Goal: Information Seeking & Learning: Learn about a topic

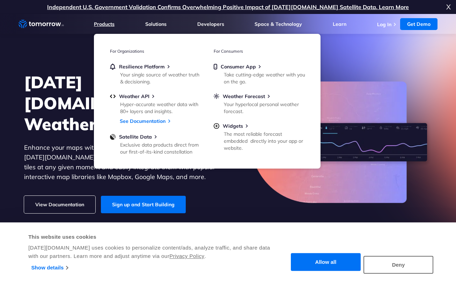
click at [101, 27] on link "Products" at bounding box center [104, 24] width 21 height 6
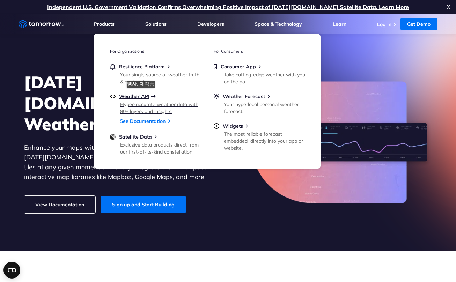
click at [142, 94] on span "Weather API" at bounding box center [134, 96] width 30 height 6
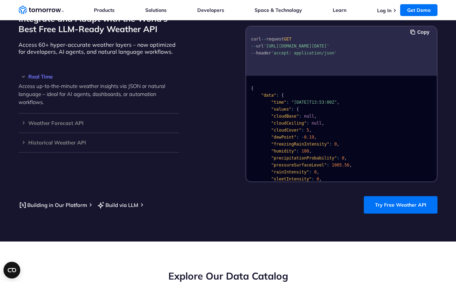
scroll to position [625, 0]
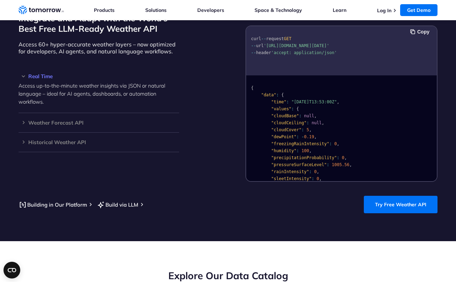
click at [47, 74] on h3 "Real Time" at bounding box center [99, 76] width 161 height 5
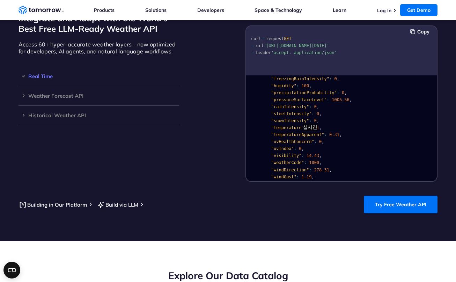
scroll to position [72, 0]
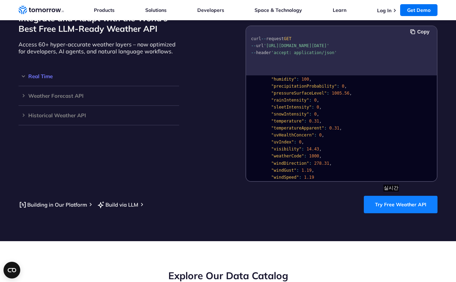
click at [393, 199] on link "Try Free Weather API" at bounding box center [401, 204] width 74 height 17
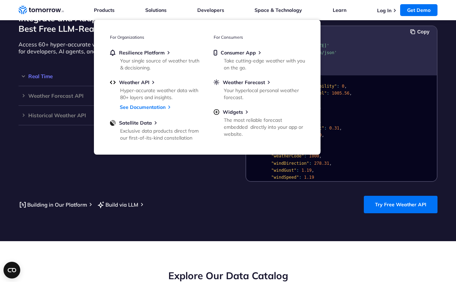
scroll to position [598, 0]
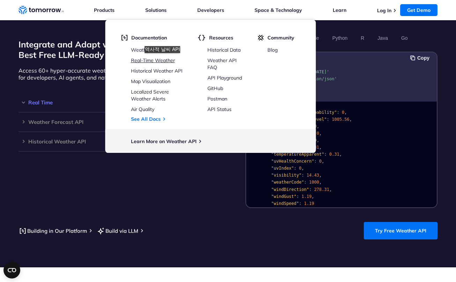
click at [164, 60] on link "Real-Time Weather" at bounding box center [153, 60] width 44 height 6
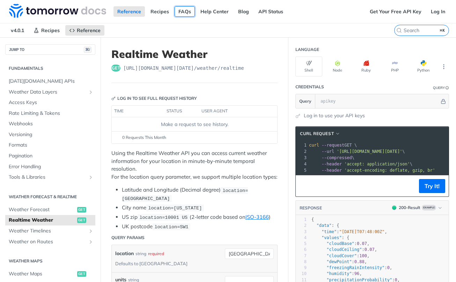
click at [181, 13] on link "FAQs" at bounding box center [185, 11] width 20 height 10
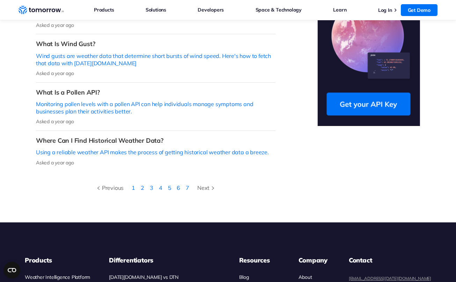
scroll to position [284, 0]
